Goal: Information Seeking & Learning: Learn about a topic

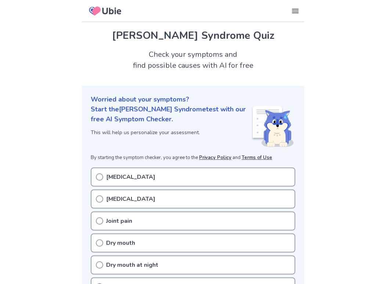
click at [99, 174] on icon at bounding box center [99, 177] width 7 height 7
